Goal: Information Seeking & Learning: Learn about a topic

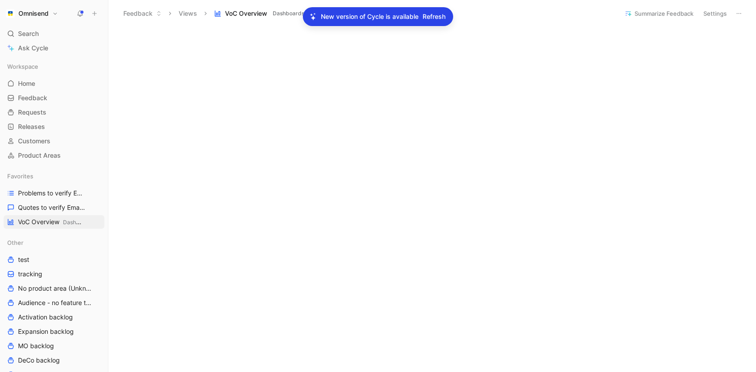
scroll to position [617, 0]
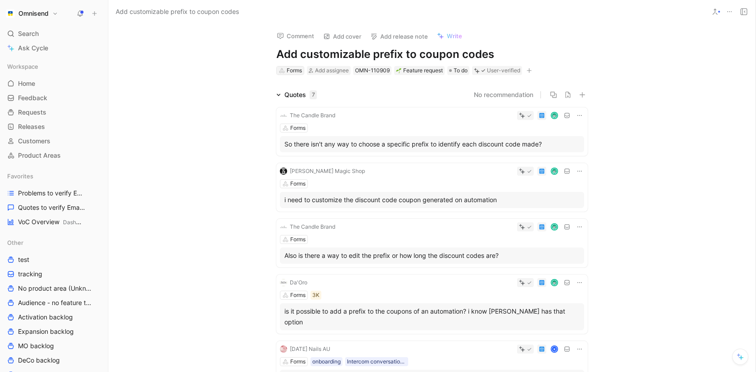
click at [294, 73] on div "Forms" at bounding box center [294, 70] width 15 height 9
type input "c"
type input "ema"
click at [313, 105] on span "il builder" at bounding box center [305, 104] width 25 height 8
